Goal: Task Accomplishment & Management: Manage account settings

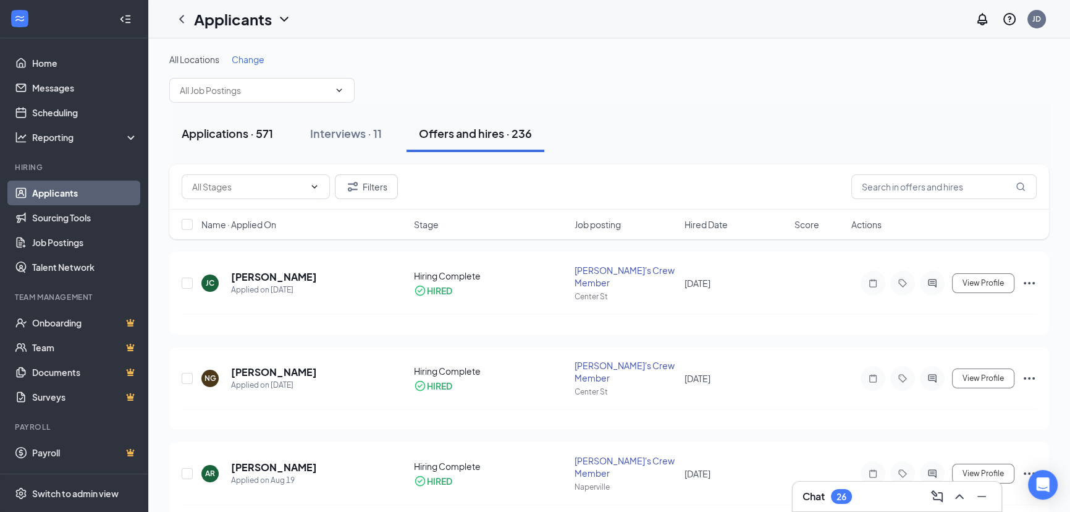
click at [255, 130] on div "Applications · 571" at bounding box center [227, 132] width 91 height 15
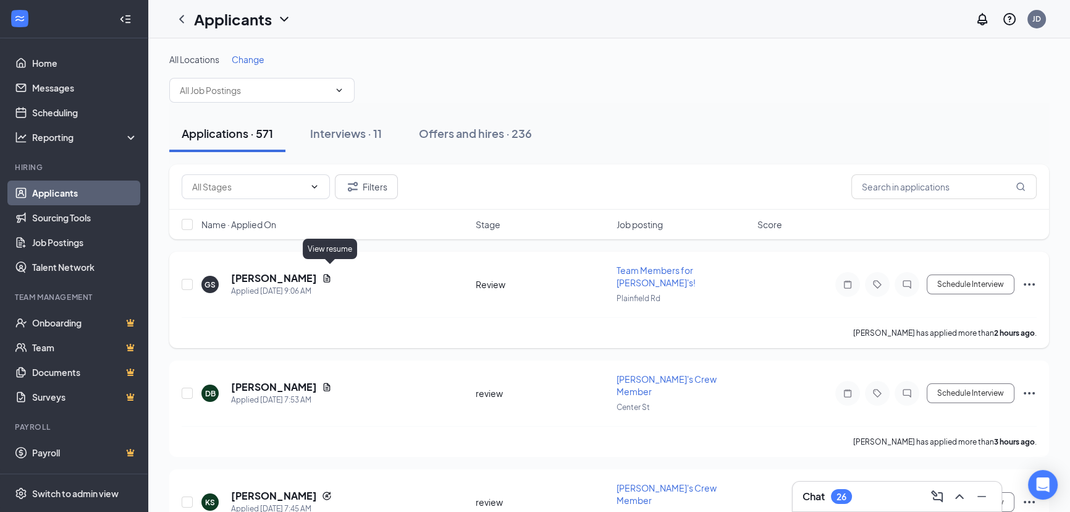
click at [332, 273] on icon "Document" at bounding box center [327, 278] width 10 height 10
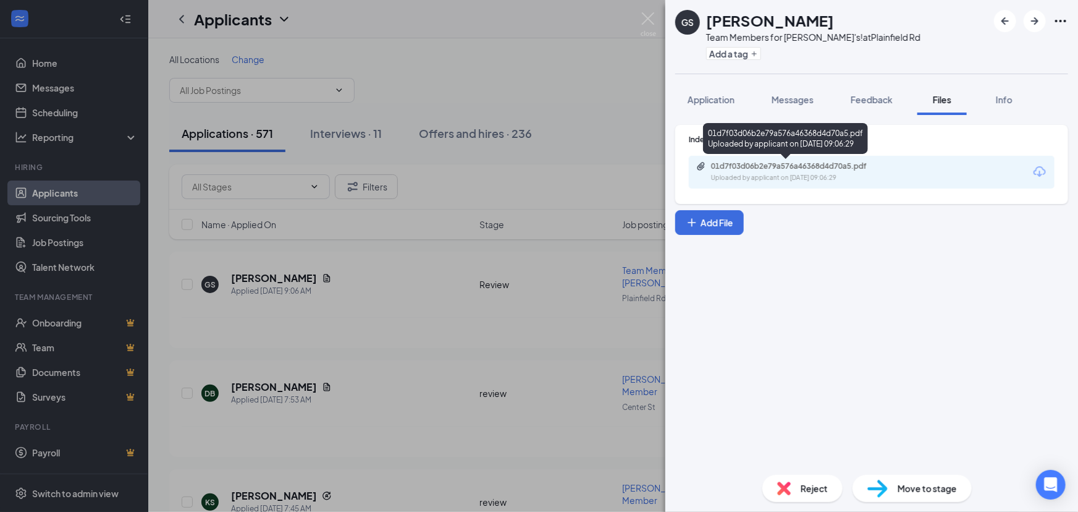
click at [815, 166] on div "01d7f03d06b2e79a576a46368d4d70a5.pdf" at bounding box center [797, 166] width 173 height 10
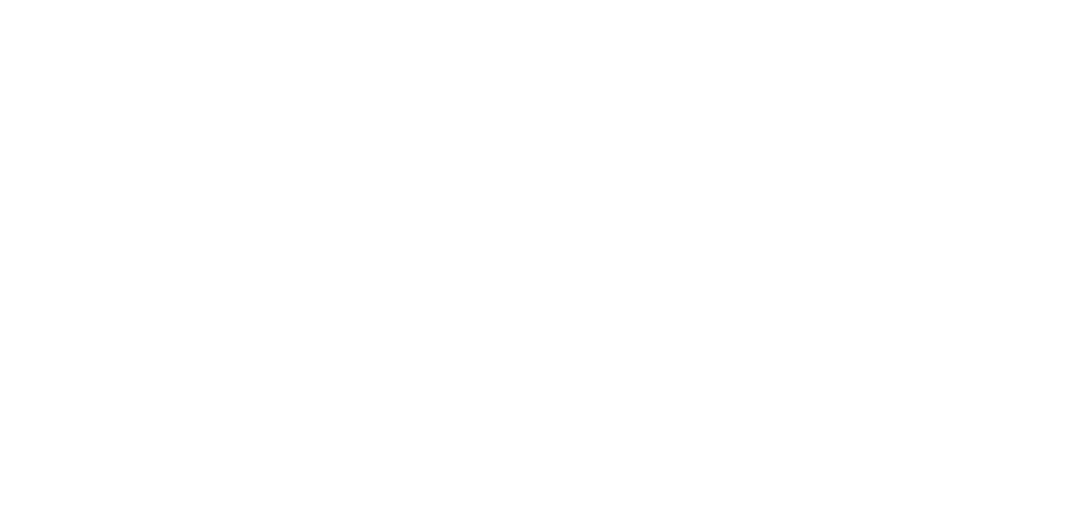
click at [507, 216] on body at bounding box center [539, 256] width 1078 height 512
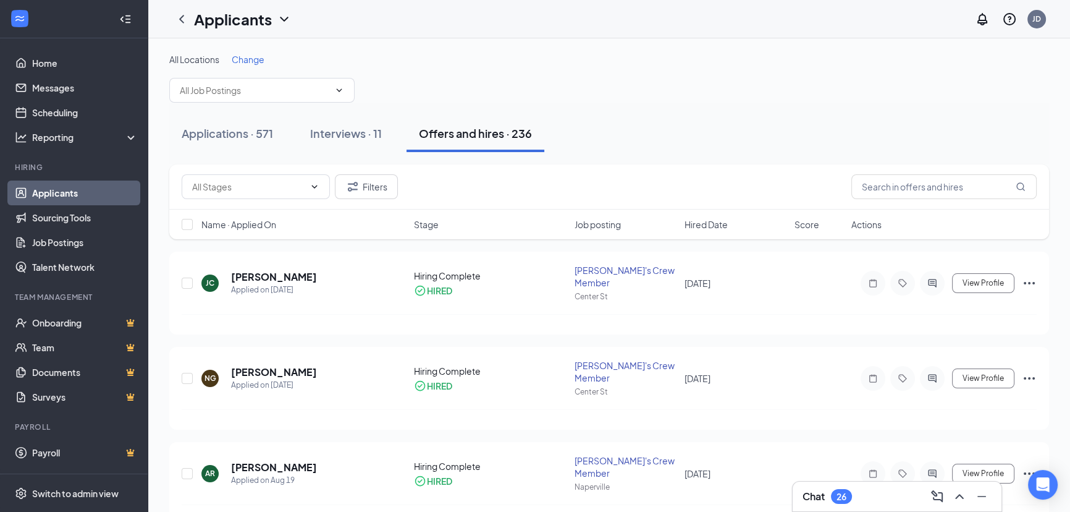
click at [844, 495] on div "26" at bounding box center [842, 496] width 10 height 11
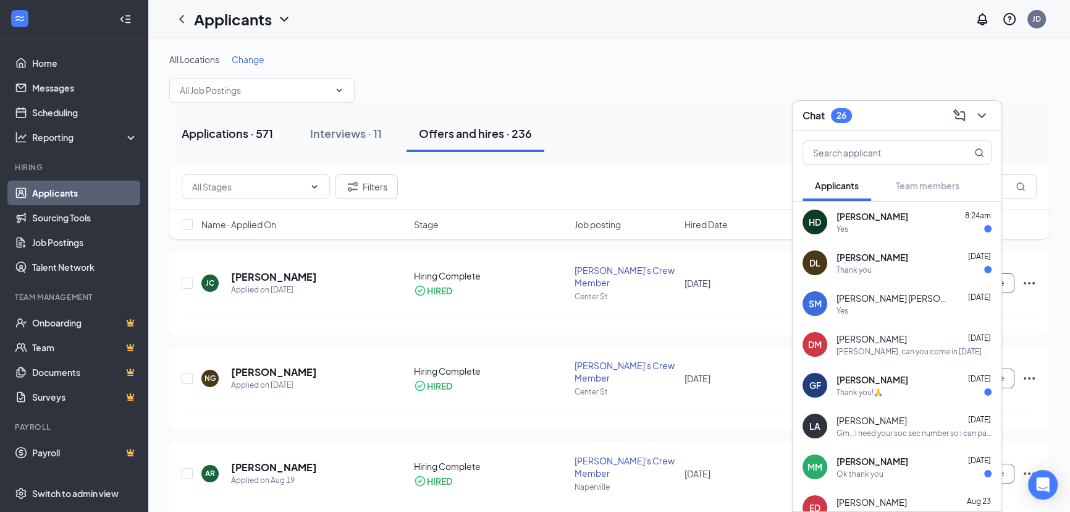
click at [240, 137] on div "Applications · 571" at bounding box center [227, 132] width 91 height 15
